Goal: Task Accomplishment & Management: Manage account settings

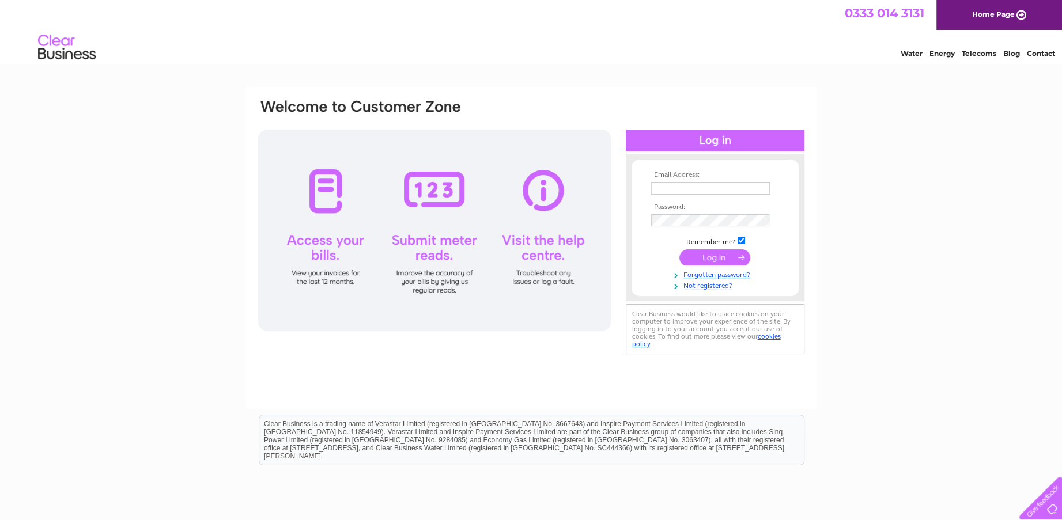
type input "manager.preston@gmail.com"
click at [708, 260] on input "submit" at bounding box center [714, 257] width 71 height 16
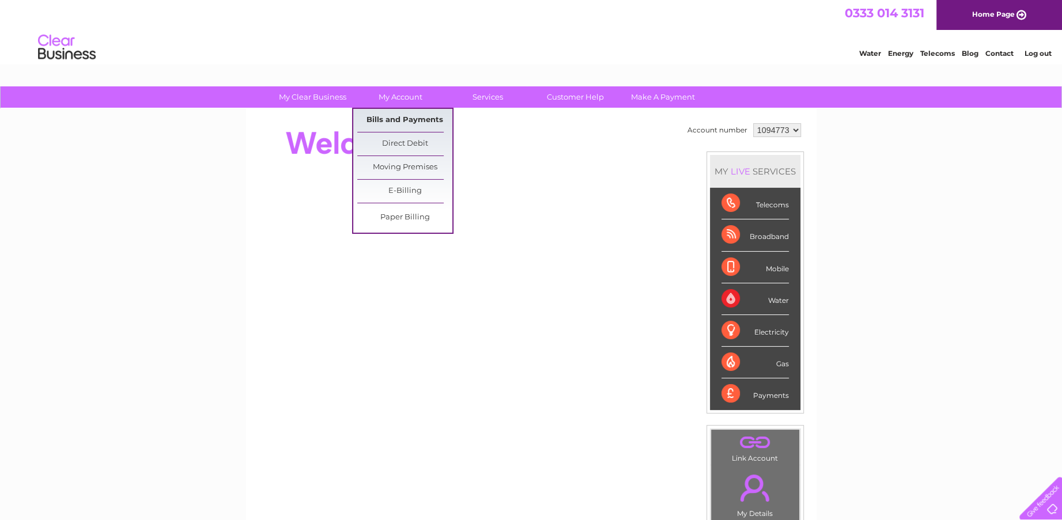
click at [384, 123] on link "Bills and Payments" at bounding box center [404, 120] width 95 height 23
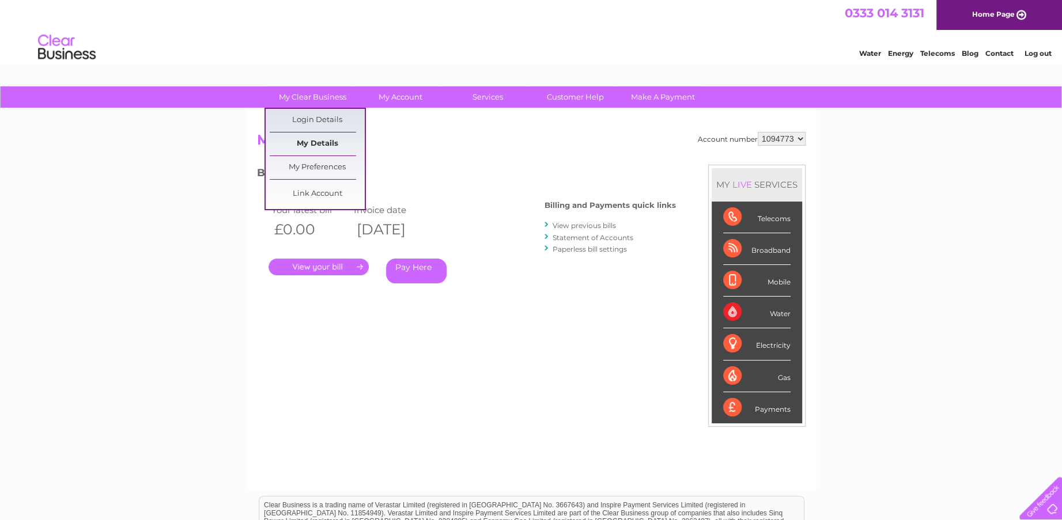
click at [323, 144] on link "My Details" at bounding box center [317, 143] width 95 height 23
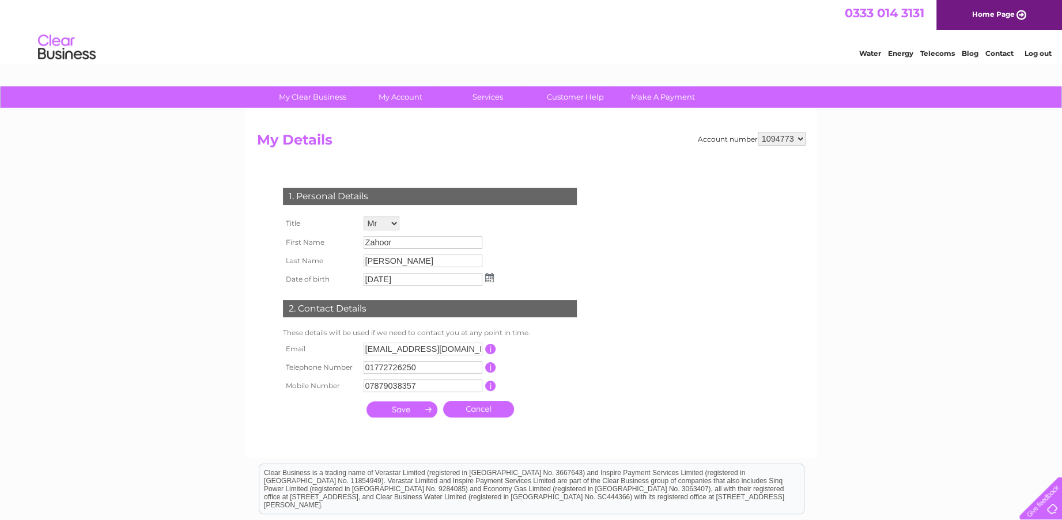
click at [583, 162] on form "Account number 1094773 My Details 1. Personal Details Title Mr Mrs Ms Miss Dr R…" at bounding box center [531, 289] width 548 height 315
